Goal: Information Seeking & Learning: Check status

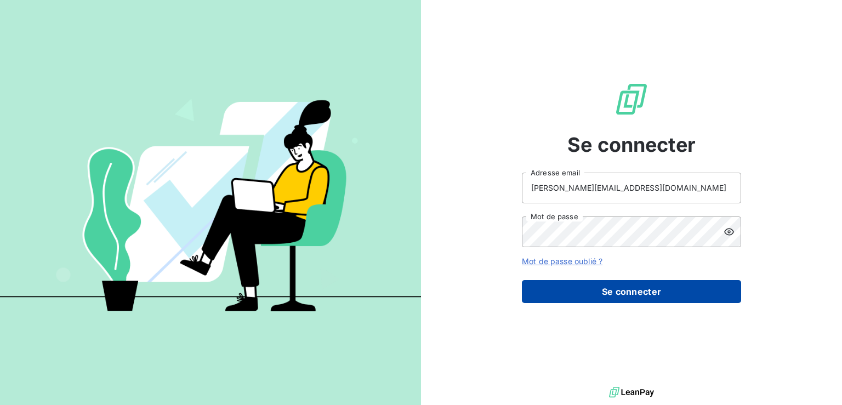
click at [598, 290] on button "Se connecter" at bounding box center [631, 291] width 219 height 23
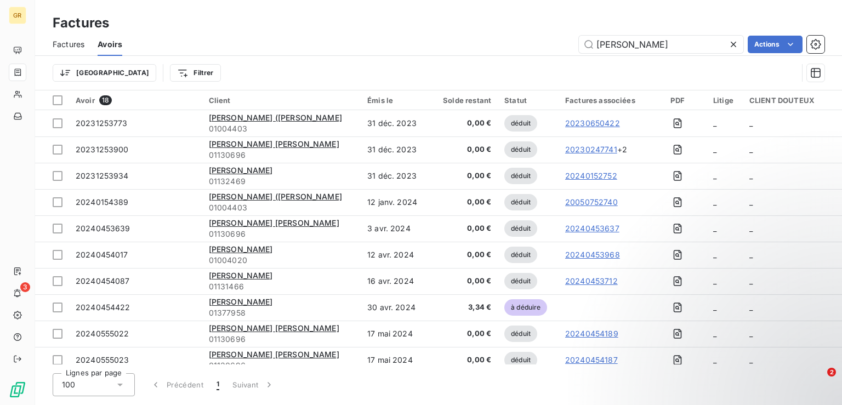
click at [65, 46] on span "Factures" at bounding box center [69, 44] width 32 height 11
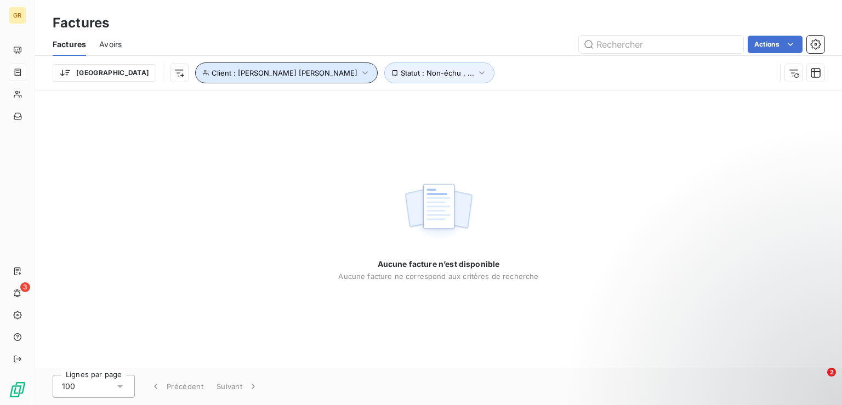
click at [214, 71] on span "Client : [PERSON_NAME] [PERSON_NAME]" at bounding box center [285, 73] width 146 height 9
click at [235, 185] on div "Aucune facture n’est disponible Aucune facture ne correspond aux critères de re…" at bounding box center [438, 228] width 807 height 277
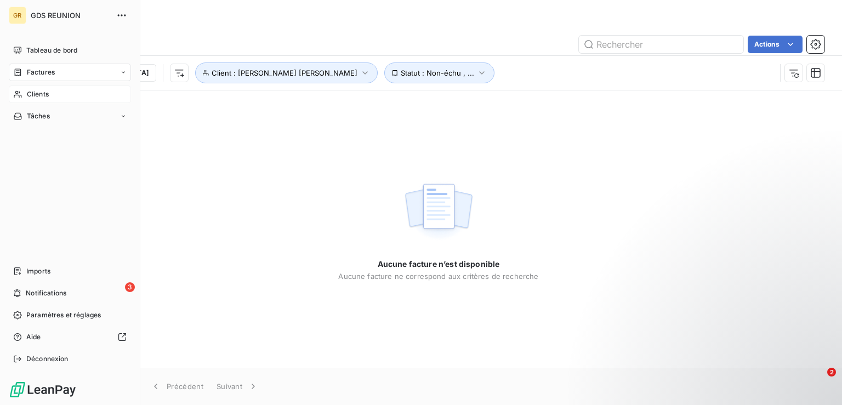
click at [53, 90] on div "Clients" at bounding box center [70, 95] width 122 height 18
click at [47, 93] on span "Clients" at bounding box center [38, 94] width 22 height 10
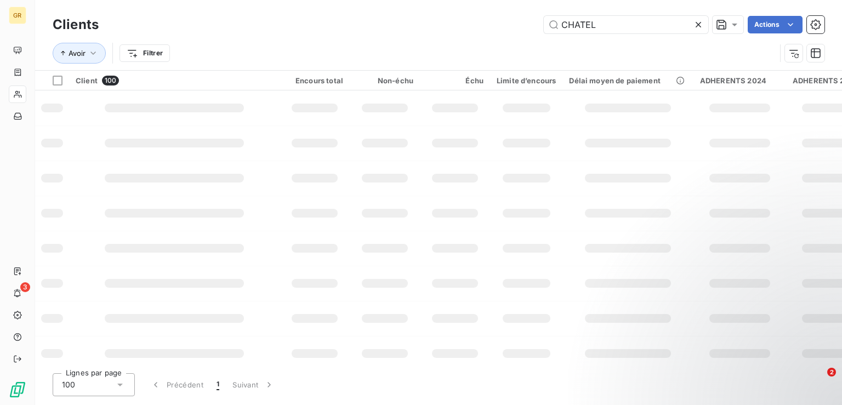
type input "CHATEL"
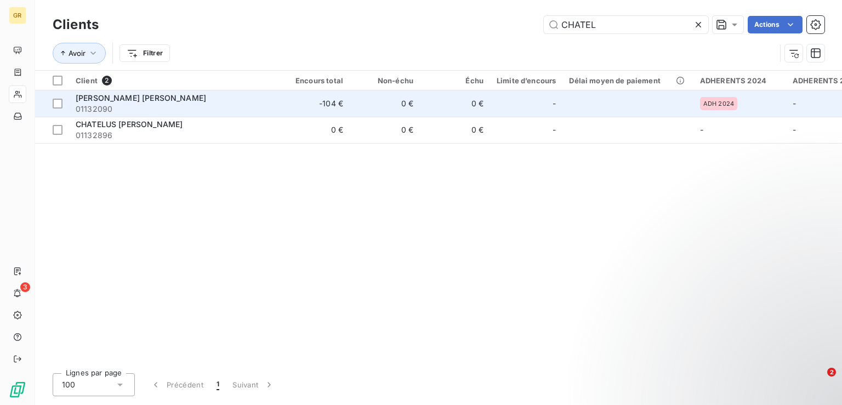
click at [110, 98] on span "[PERSON_NAME] [PERSON_NAME]" at bounding box center [141, 97] width 130 height 9
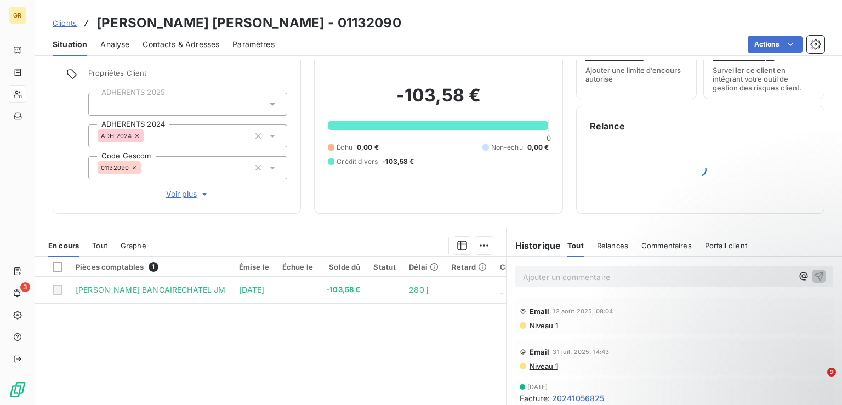
scroll to position [41, 0]
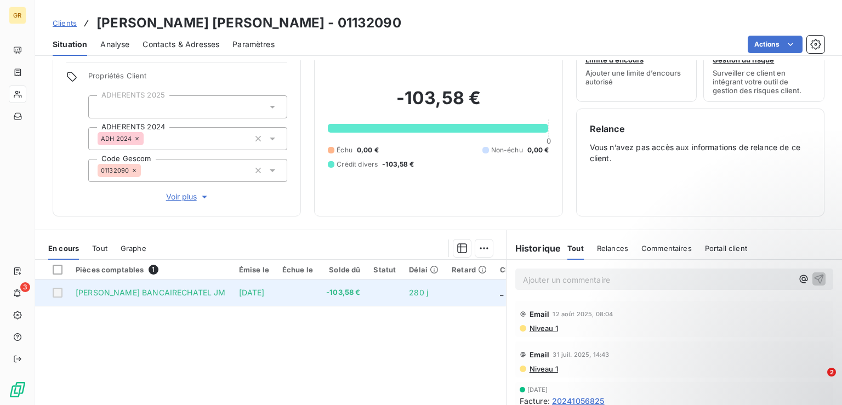
click at [191, 294] on span "[PERSON_NAME] BANCAIRECHATEL JM" at bounding box center [151, 292] width 150 height 9
click at [57, 292] on div at bounding box center [58, 293] width 10 height 10
click at [60, 293] on div at bounding box center [58, 293] width 10 height 10
click at [127, 293] on span "[PERSON_NAME] BANCAIRECHATEL JM" at bounding box center [151, 292] width 150 height 9
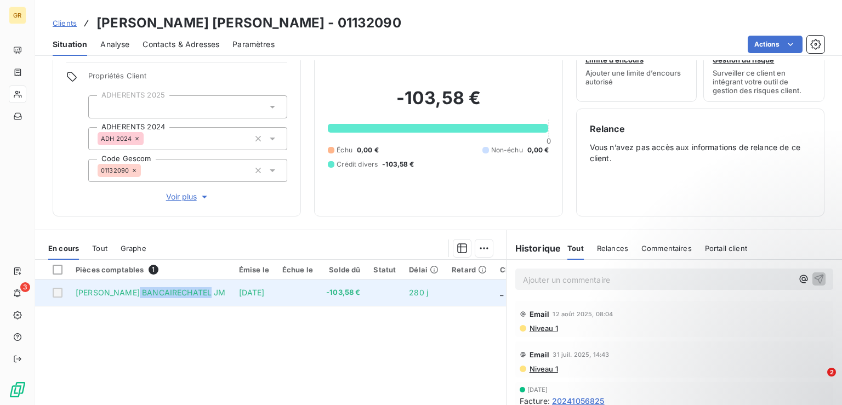
click at [127, 293] on span "[PERSON_NAME] BANCAIRECHATEL JM" at bounding box center [151, 292] width 150 height 9
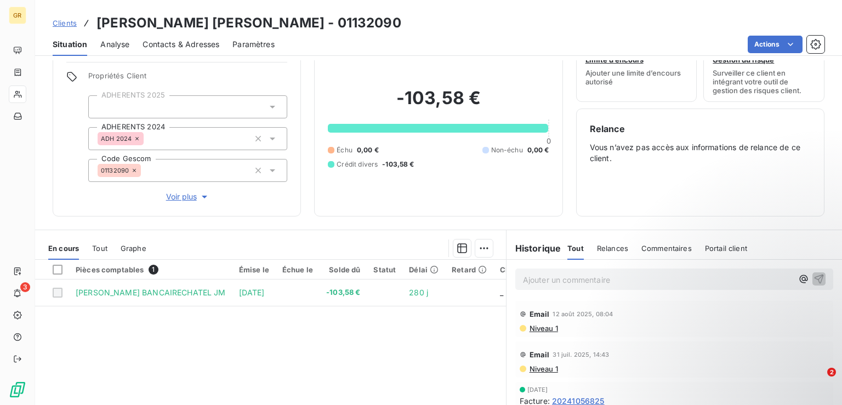
click at [201, 350] on div "Pièces comptables 1 Émise le Échue le Solde dû Statut Délai Retard CLIENT DOUTE…" at bounding box center [270, 365] width 471 height 211
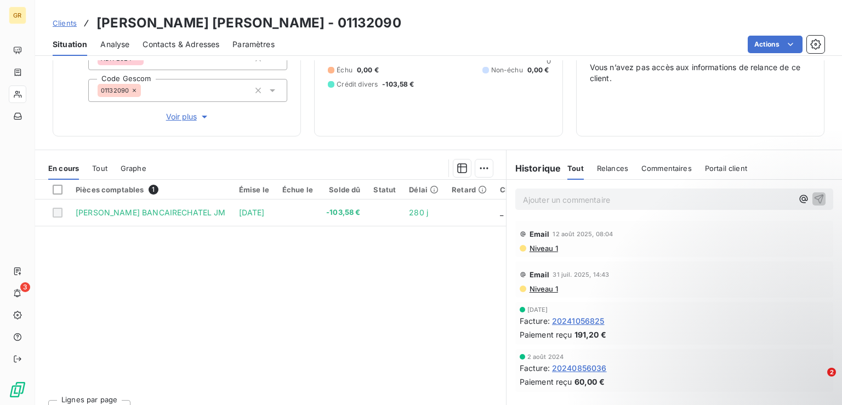
scroll to position [139, 0]
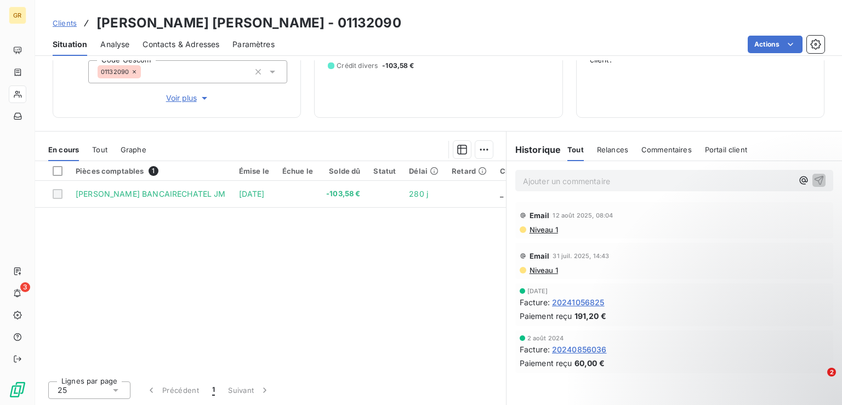
click at [576, 304] on span "20241056825" at bounding box center [578, 303] width 53 height 12
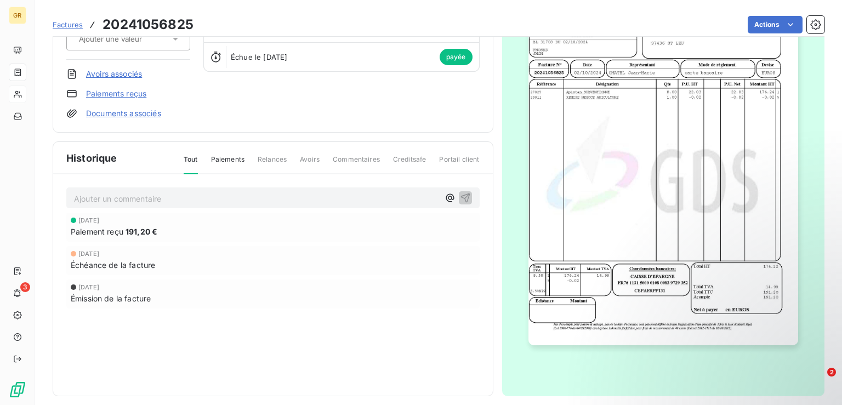
scroll to position [137, 0]
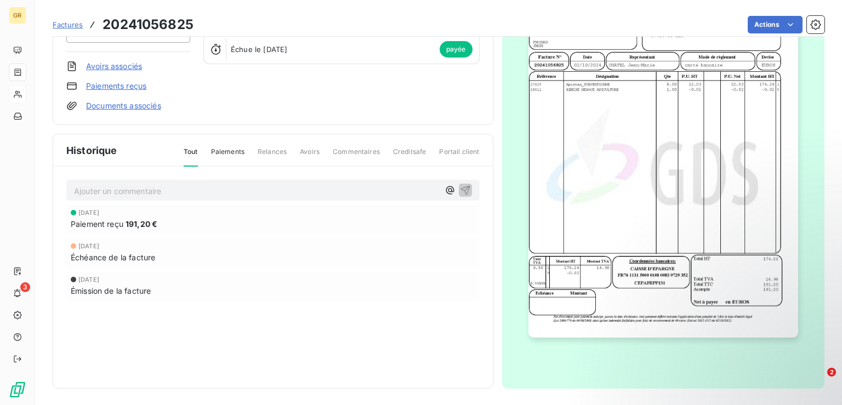
click at [642, 251] on img "button" at bounding box center [664, 147] width 270 height 381
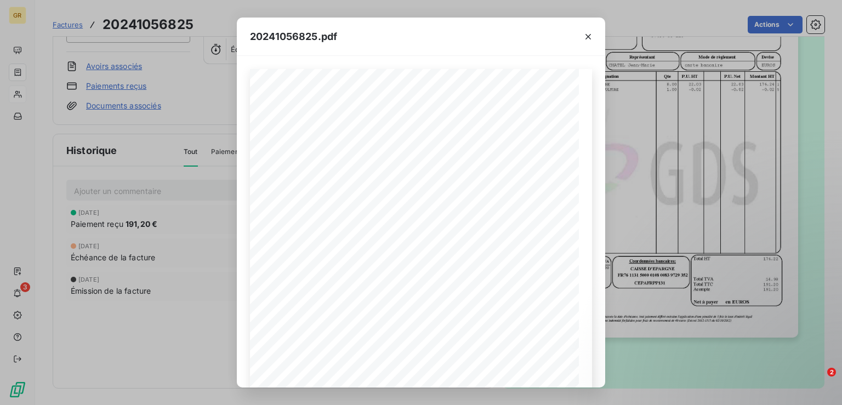
scroll to position [159, 0]
click at [381, 372] on icon "button" at bounding box center [381, 373] width 11 height 11
click at [389, 120] on div "[STREET_ADDRESS][PERSON_NAME] Siret : 35135849400026 Téléphone : [PHONE_NUMBER]…" at bounding box center [421, 297] width 342 height 775
click at [587, 38] on icon "button" at bounding box center [588, 36] width 5 height 5
